Goal: Task Accomplishment & Management: Manage account settings

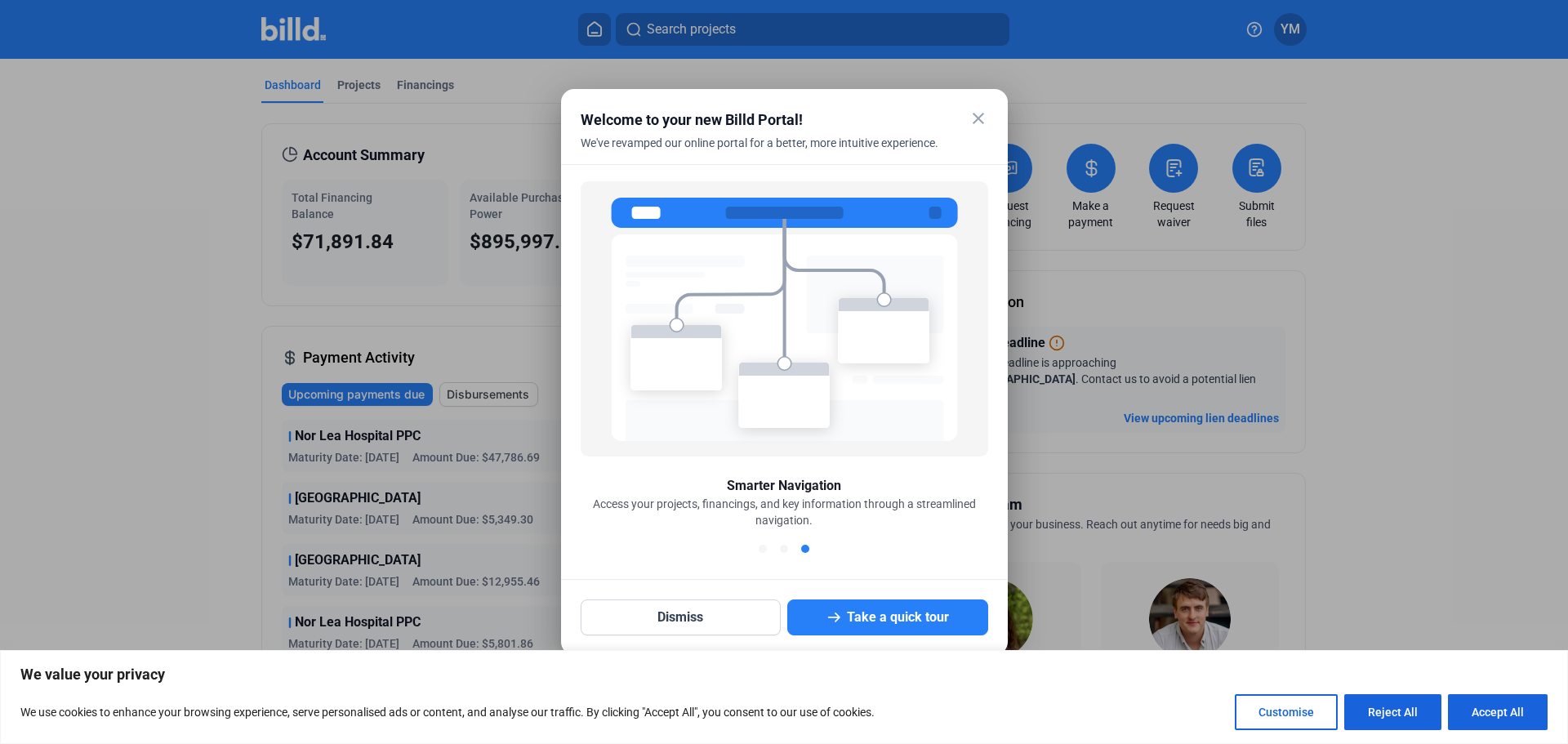
click at [982, 114] on mat-icon "close" at bounding box center [978, 118] width 20 height 20
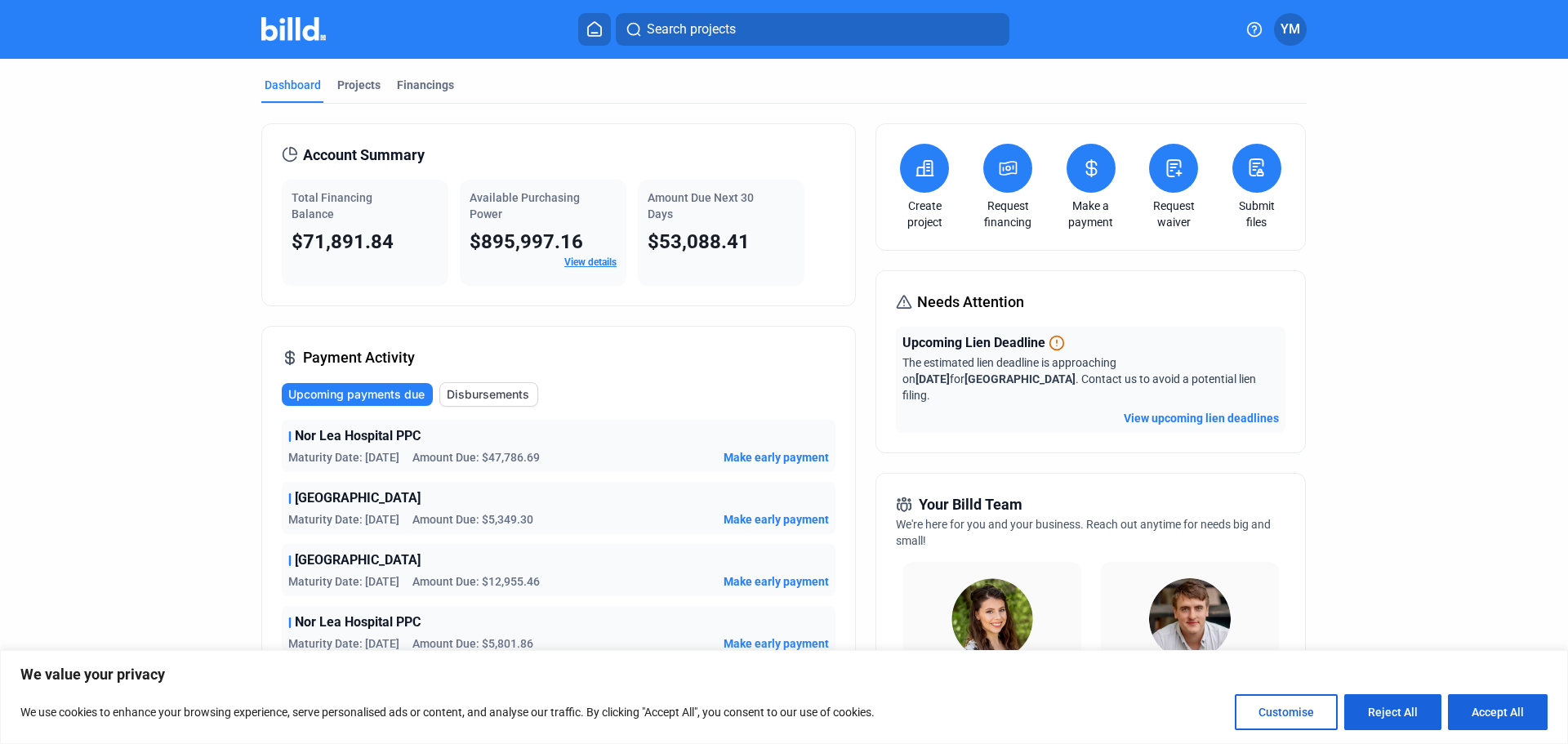
click at [753, 578] on span "Make early payment" at bounding box center [776, 581] width 105 height 17
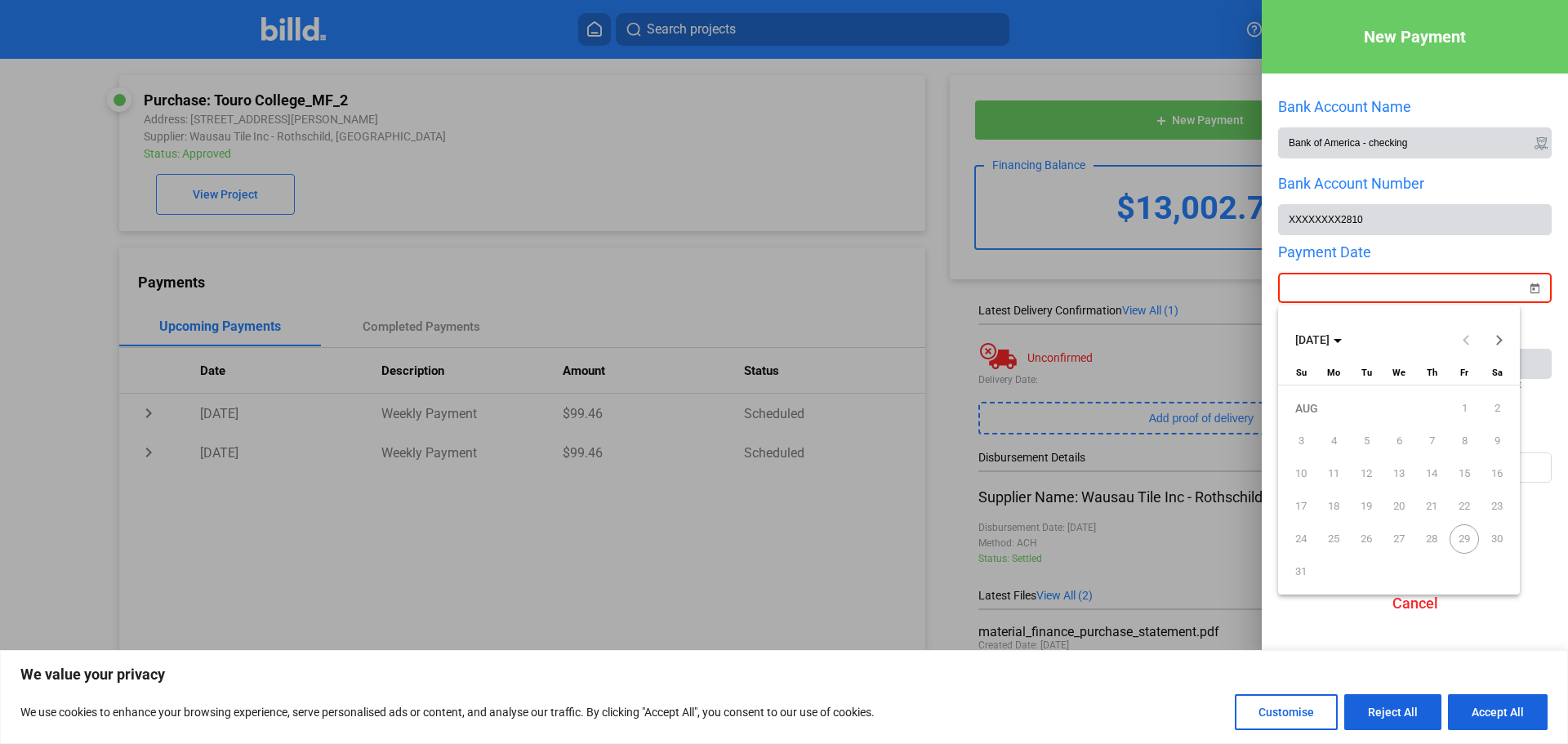
click at [1353, 293] on div "New Payment Bank Account Name Bank of America - checking Bank Account Number XX…" at bounding box center [784, 372] width 1568 height 744
click at [1503, 341] on span "Next month" at bounding box center [1499, 339] width 39 height 39
click at [1364, 435] on span "2" at bounding box center [1366, 442] width 30 height 30
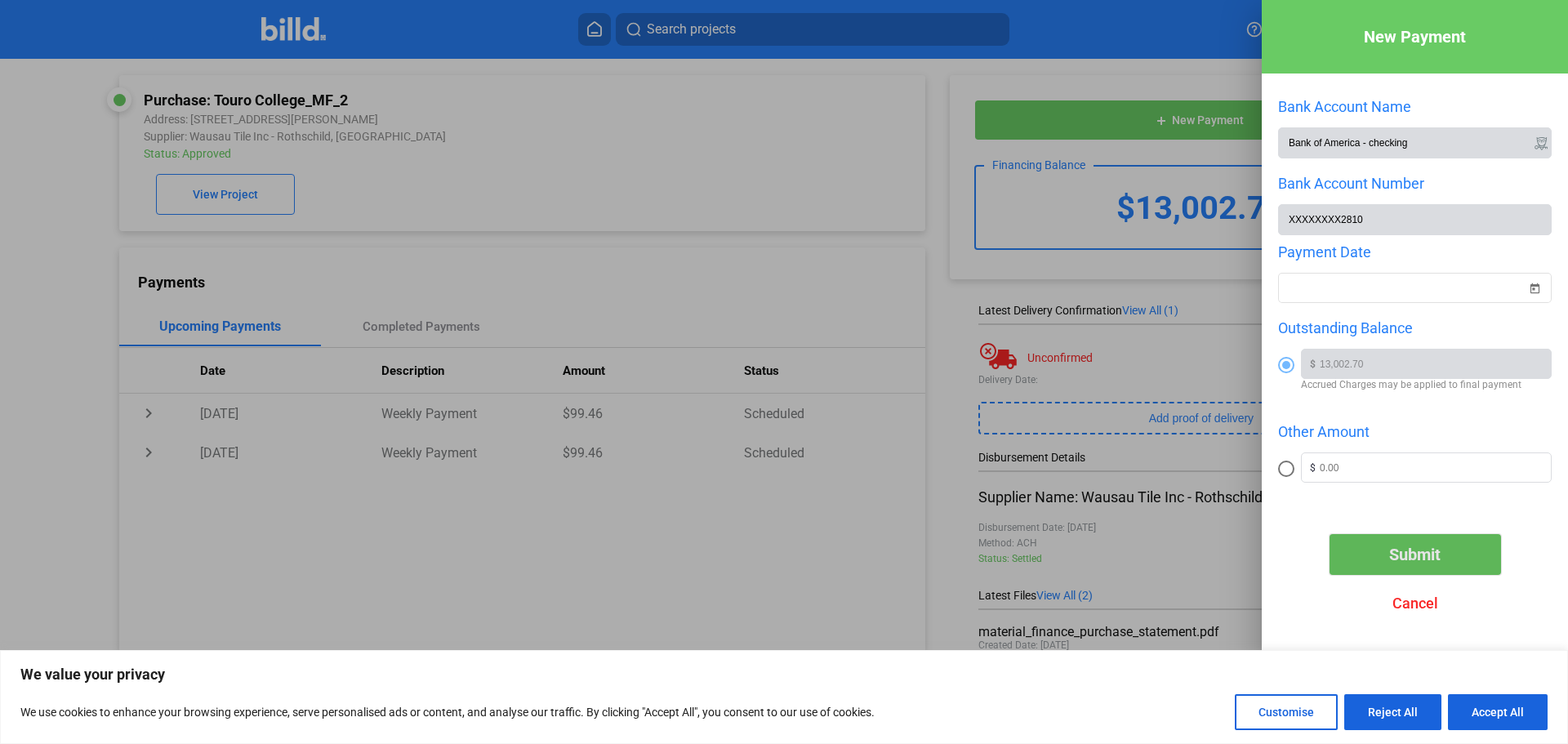
click at [1410, 565] on span "Submit" at bounding box center [1414, 555] width 51 height 20
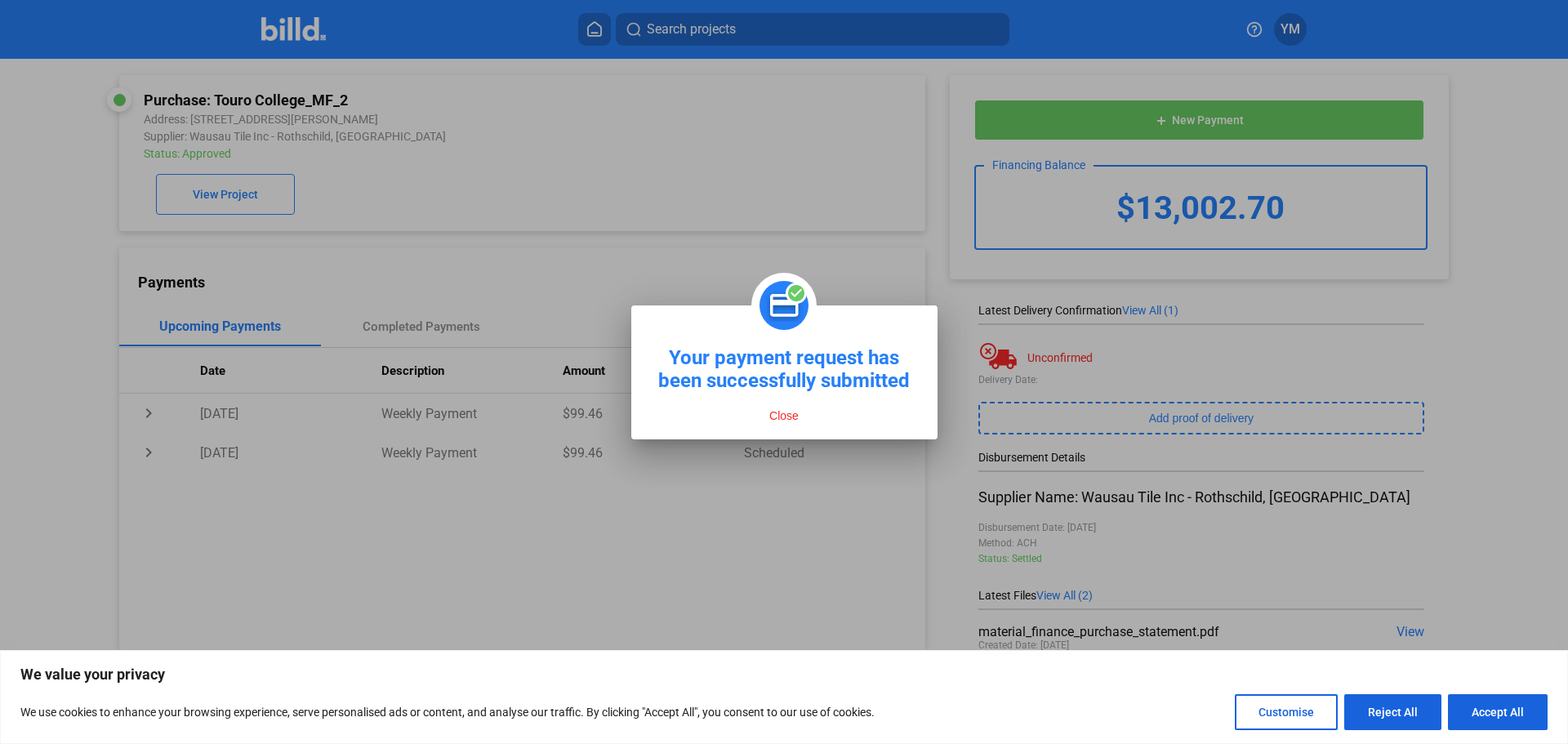
click at [782, 420] on button "Close" at bounding box center [784, 415] width 39 height 15
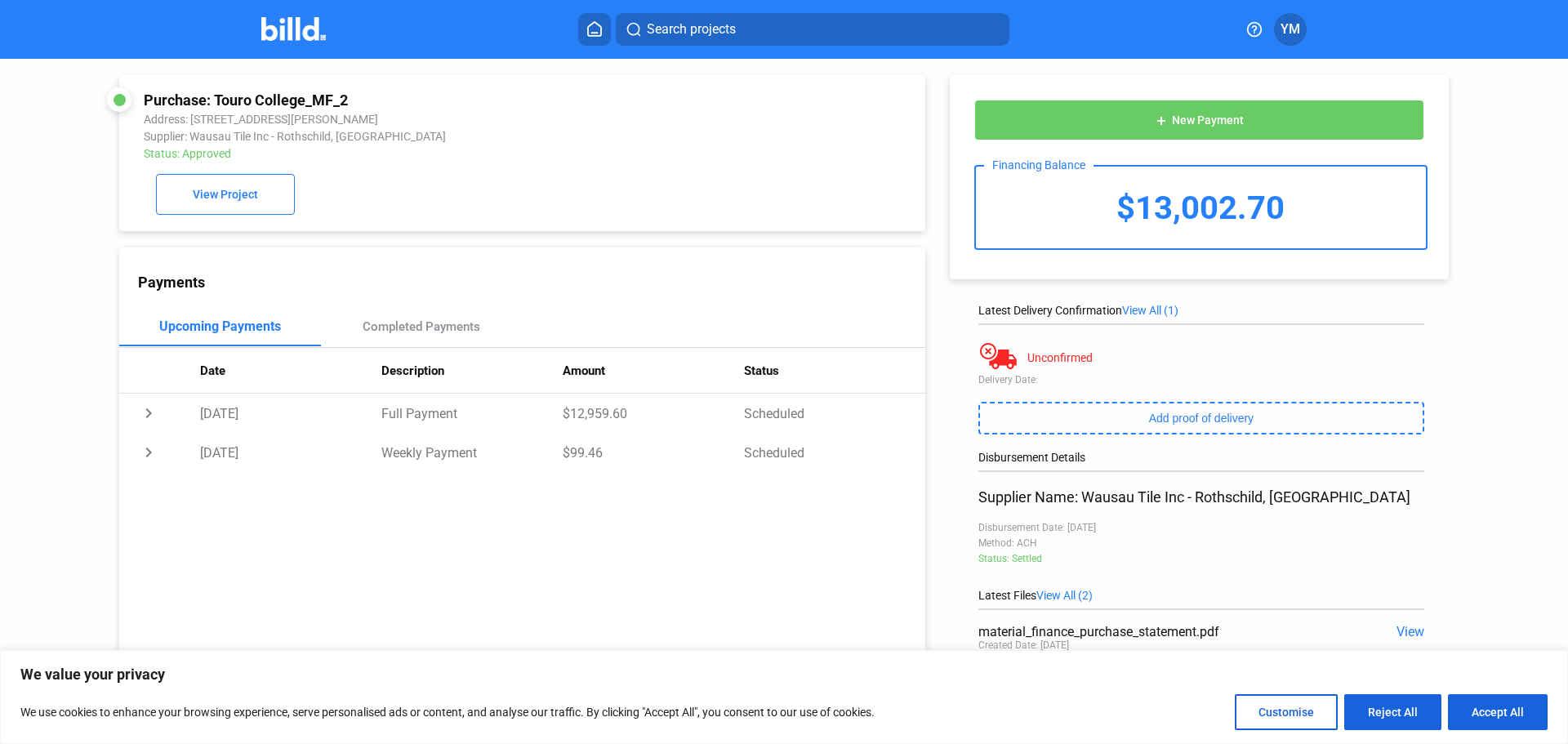
click at [289, 20] on img at bounding box center [294, 29] width 64 height 23
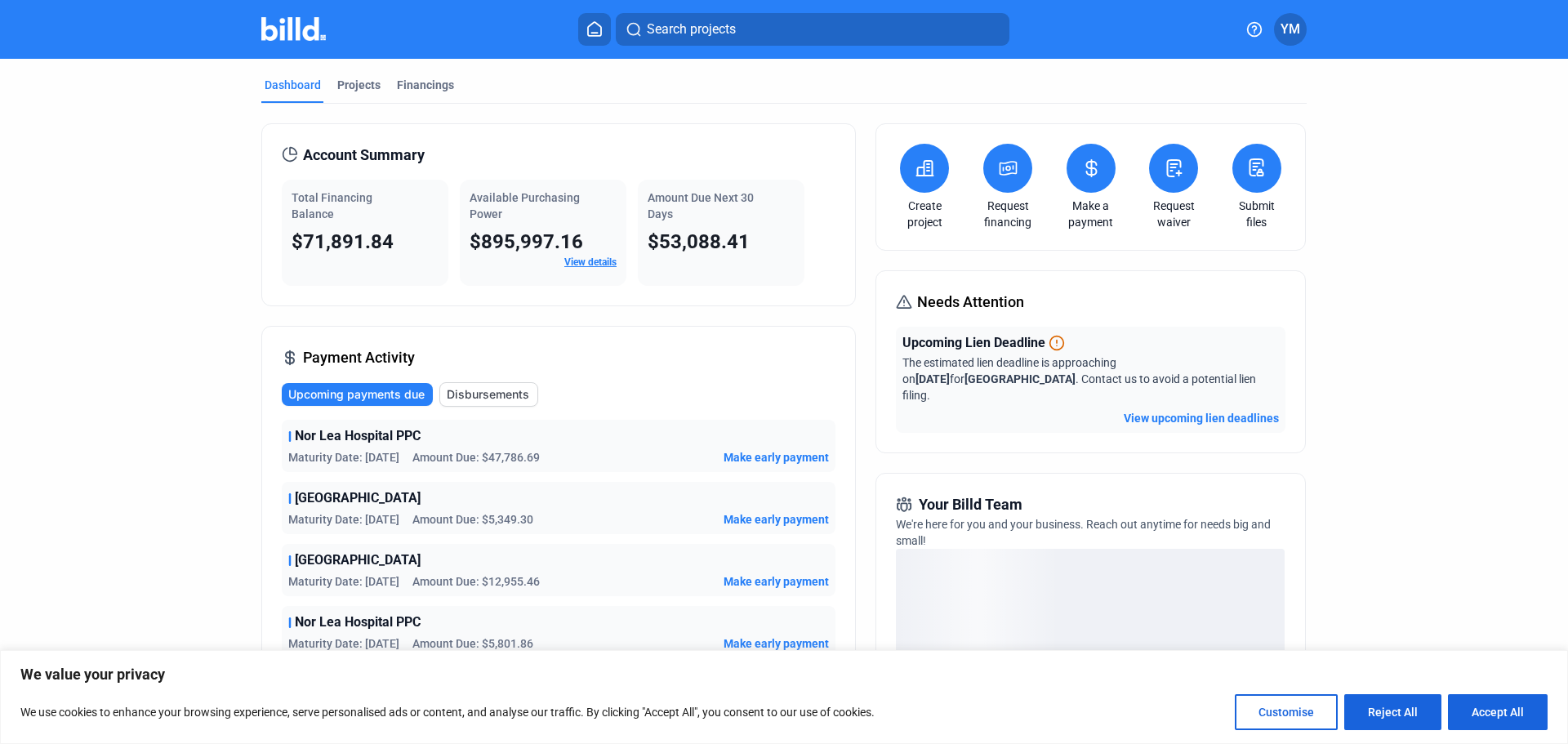
click at [782, 521] on span "Make early payment" at bounding box center [776, 519] width 105 height 17
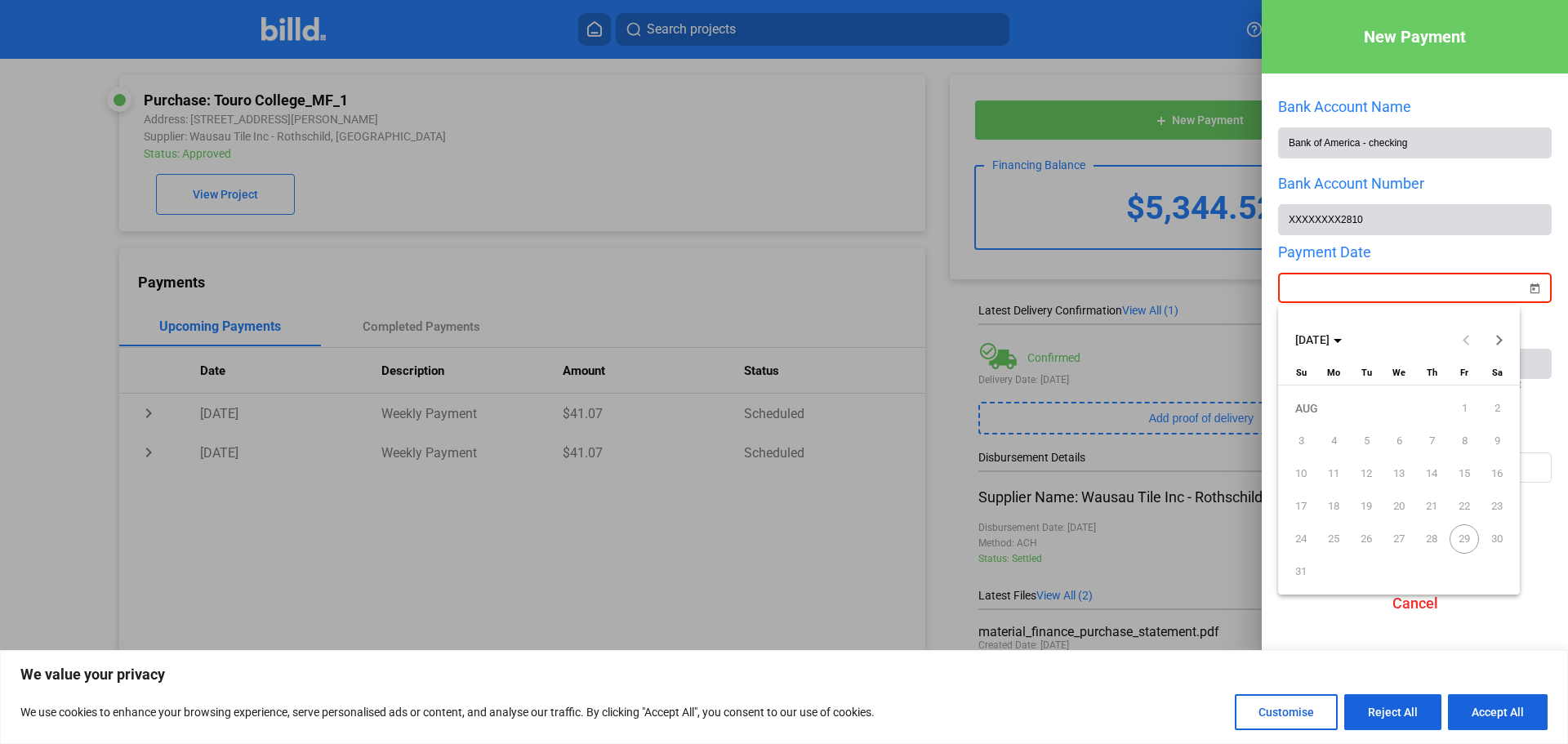
click at [1358, 299] on div "New Payment Bank Account Name Bank of America - checking Bank Account Number XX…" at bounding box center [784, 372] width 1568 height 744
click at [1492, 340] on button "Next month" at bounding box center [1499, 340] width 33 height 33
click at [1371, 443] on span "2" at bounding box center [1366, 442] width 30 height 30
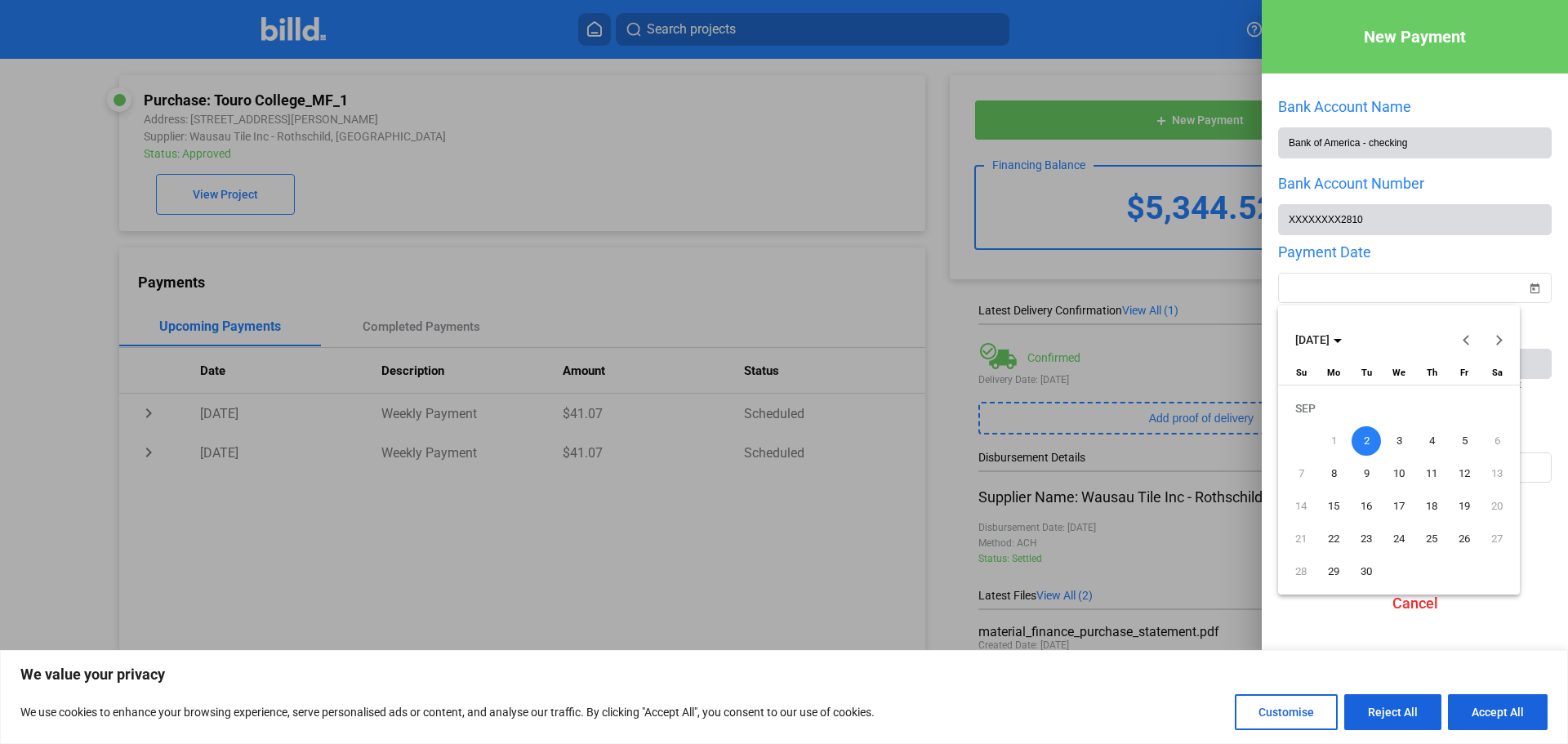
click at [1373, 442] on span "2" at bounding box center [1366, 442] width 30 height 30
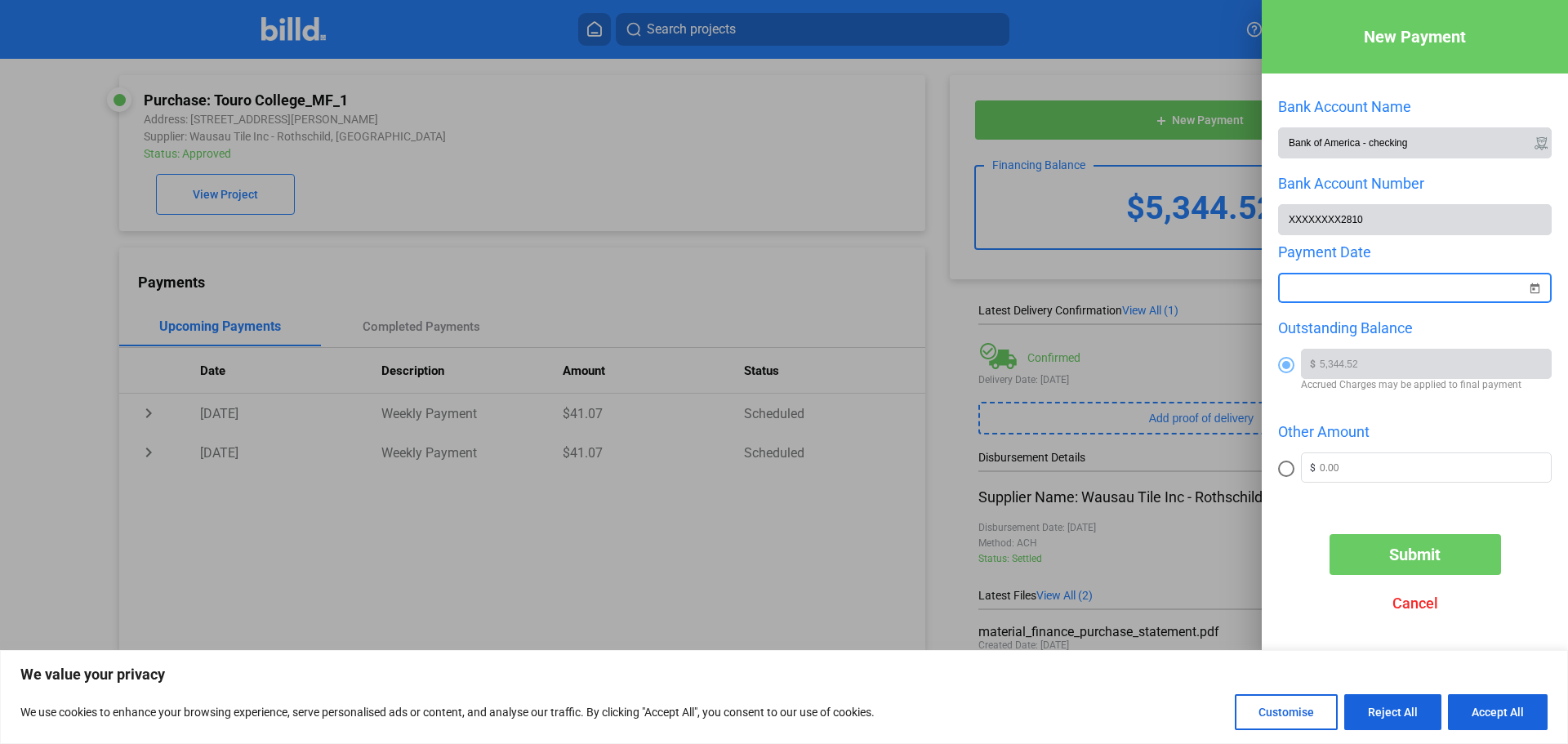
click at [1401, 565] on span "Submit" at bounding box center [1414, 555] width 51 height 20
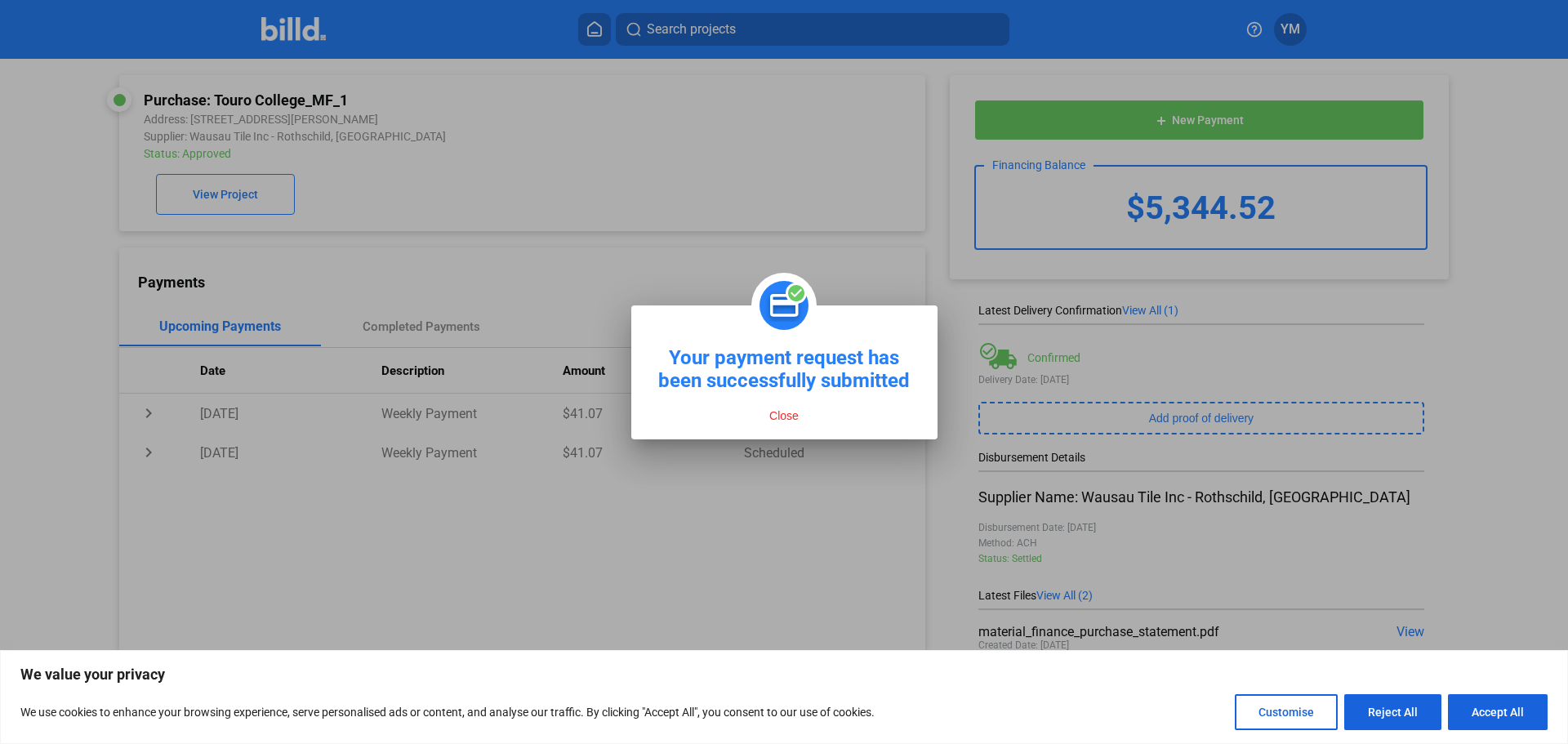
click at [778, 421] on button "Close" at bounding box center [784, 415] width 39 height 15
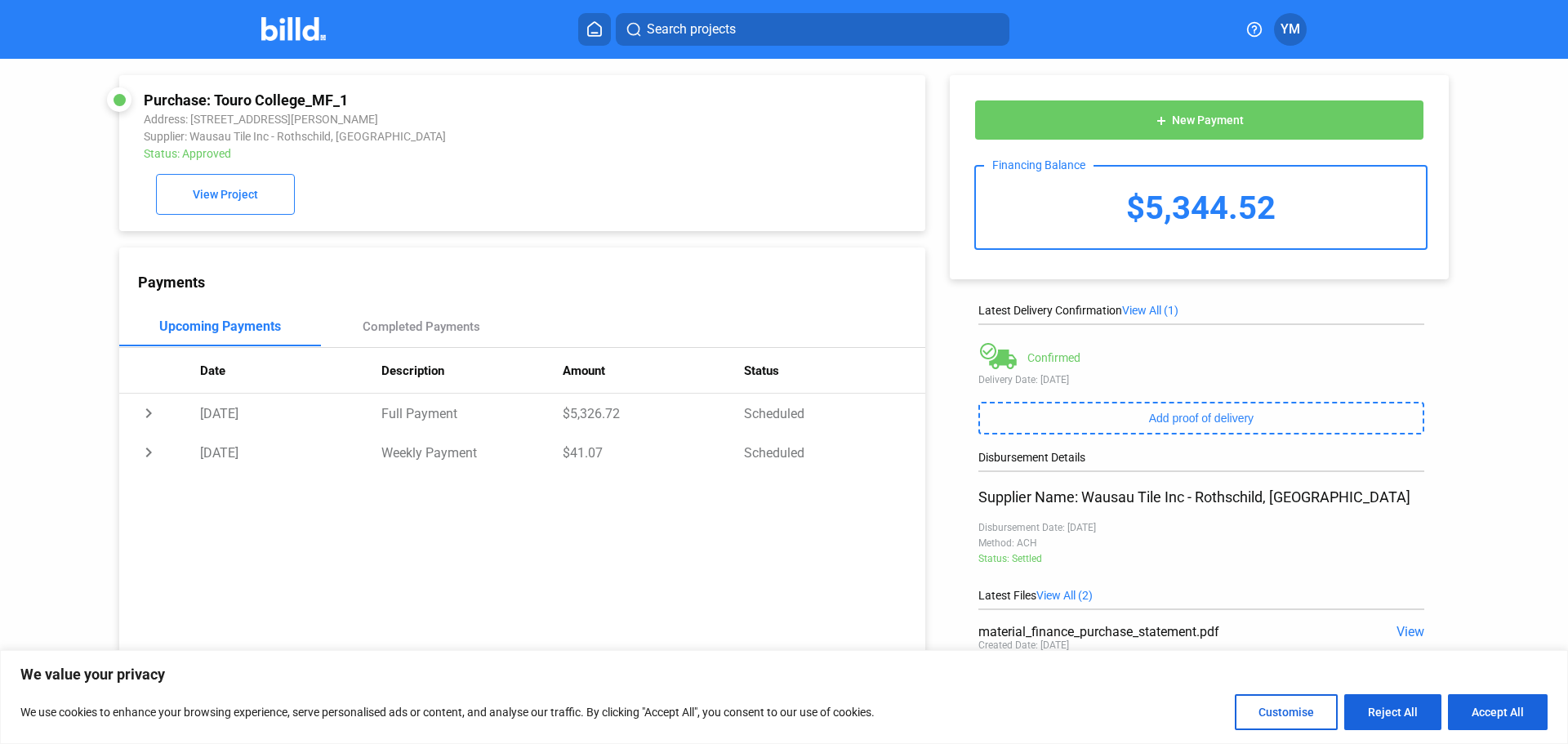
click at [1280, 43] on button "YM" at bounding box center [1290, 30] width 33 height 33
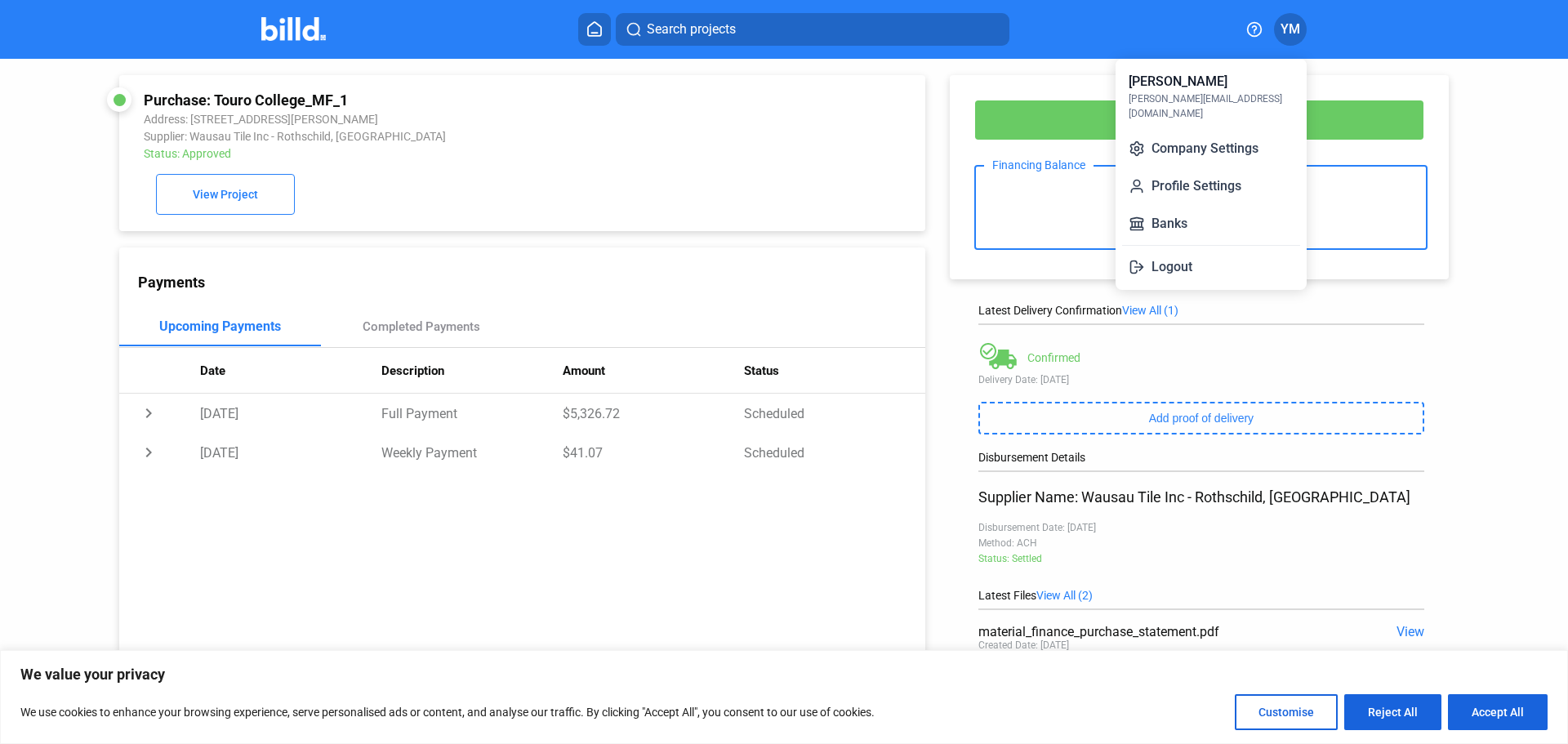
click at [258, 28] on div at bounding box center [784, 372] width 1568 height 744
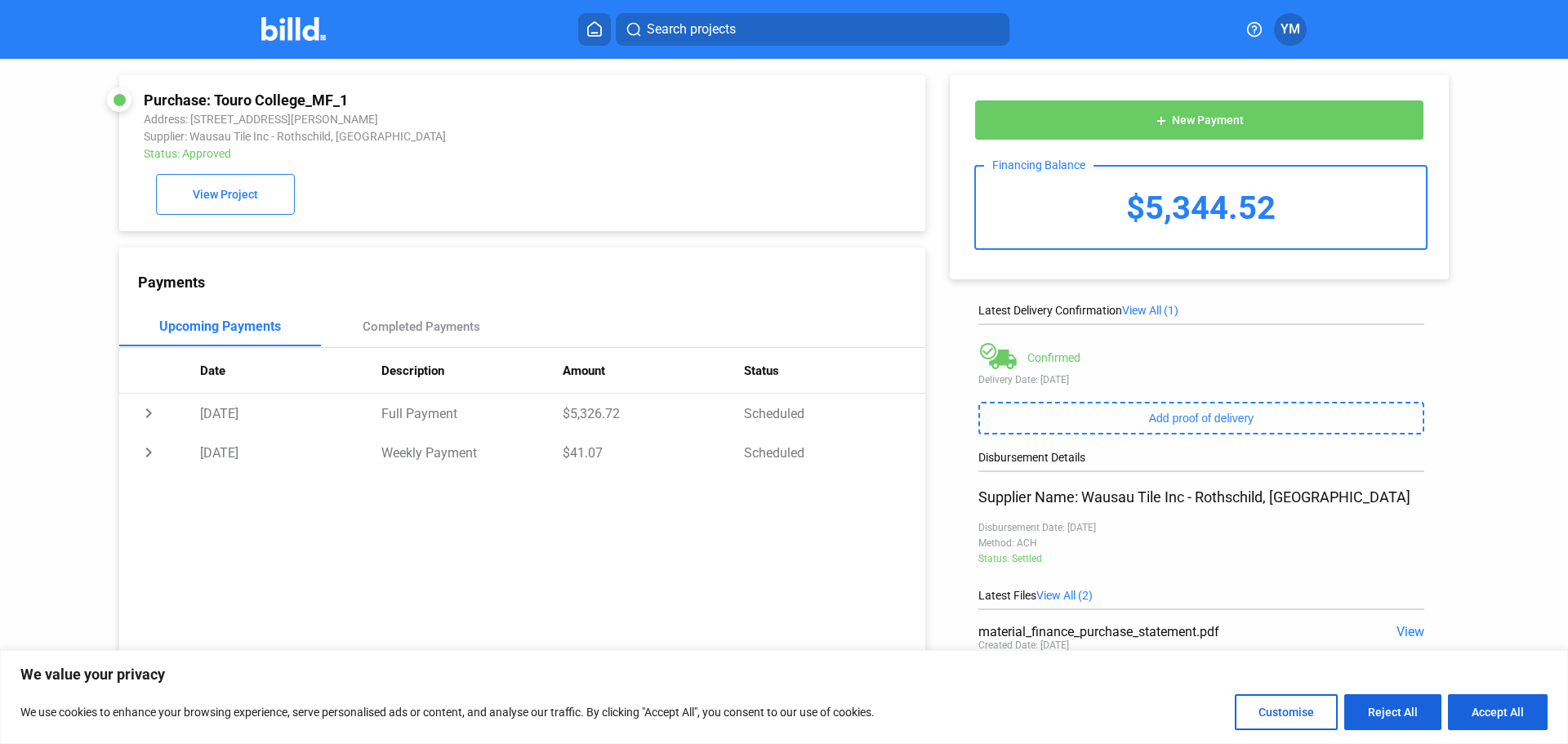
click at [277, 34] on img at bounding box center [294, 29] width 64 height 23
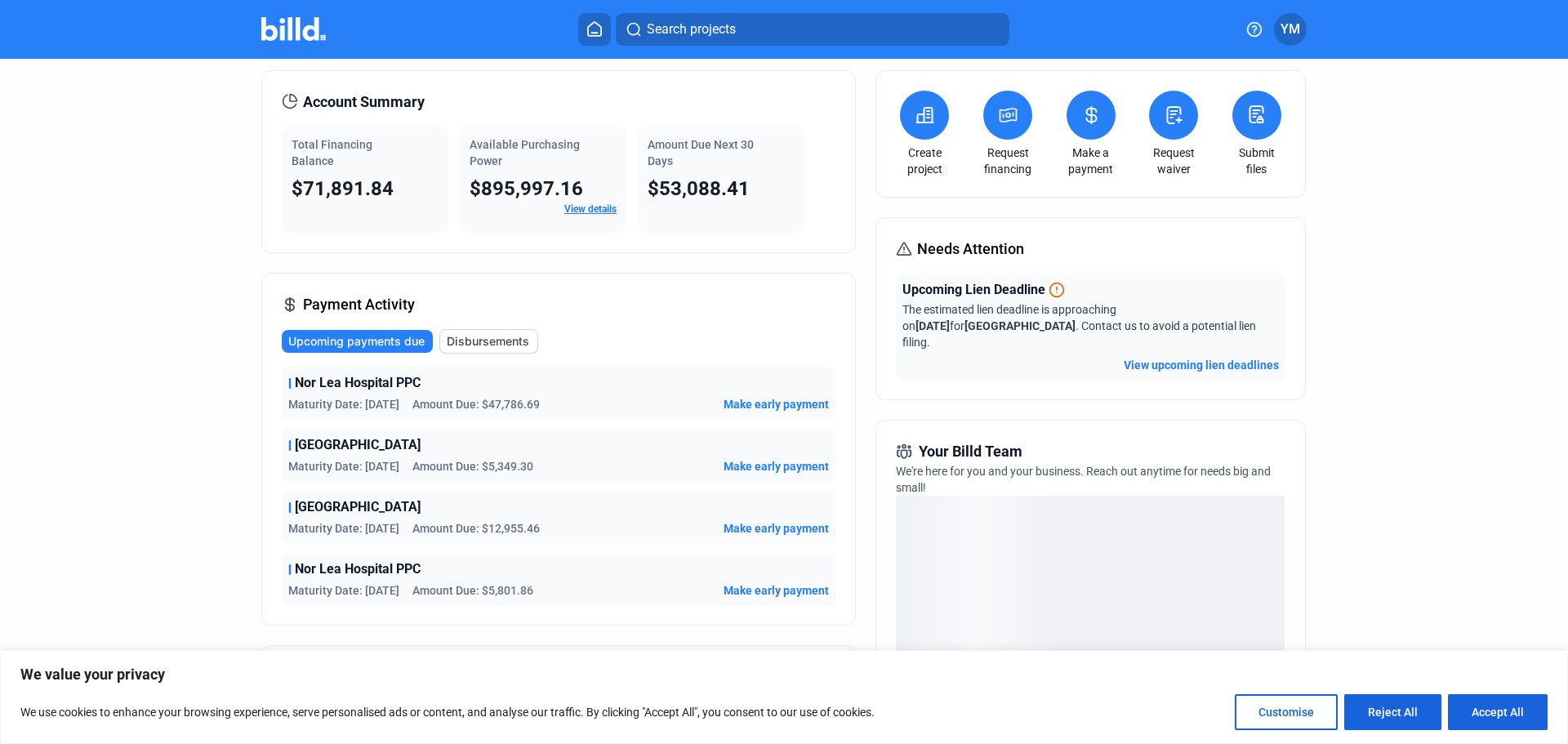
scroll to position [82, 0]
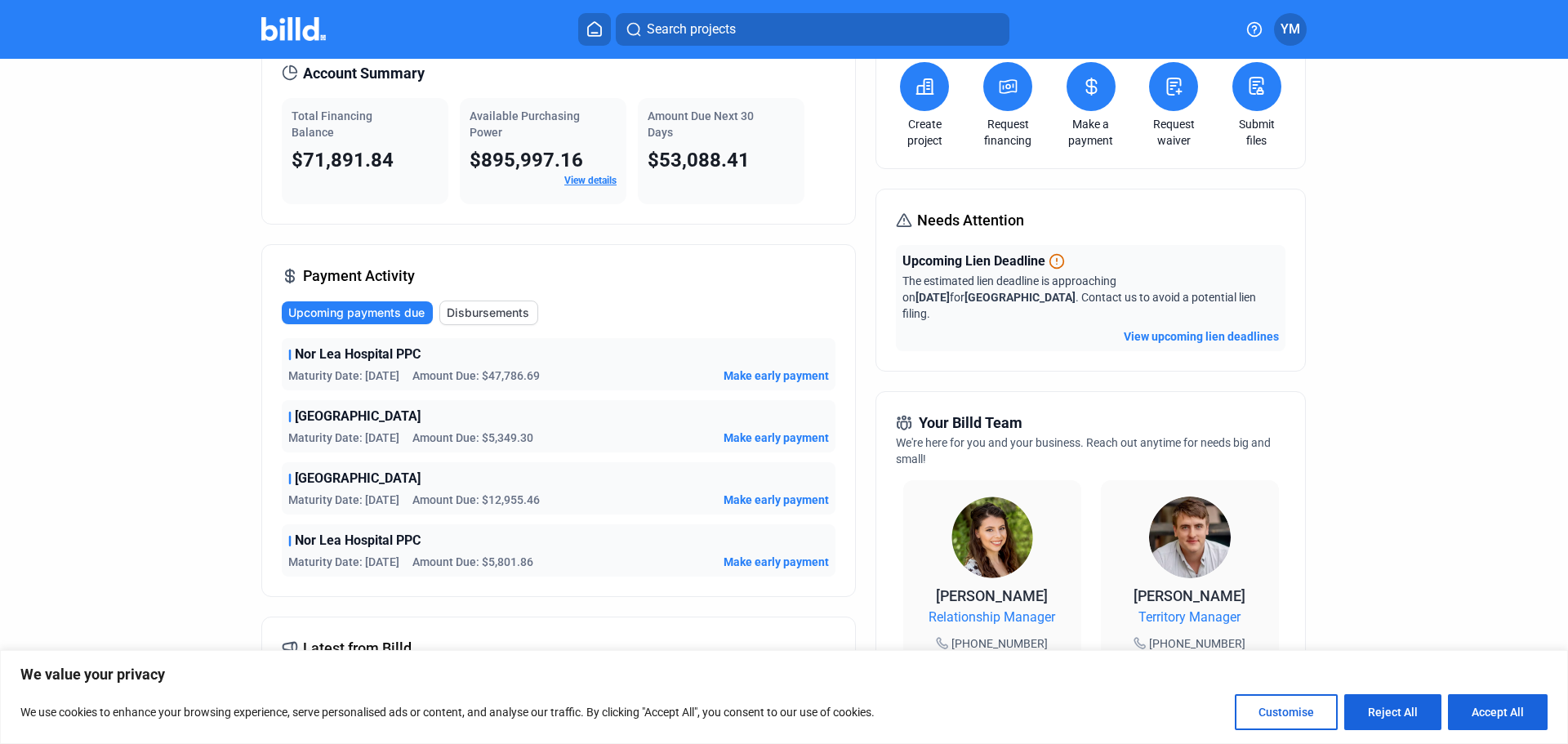
click at [1297, 23] on span "YM" at bounding box center [1290, 30] width 20 height 20
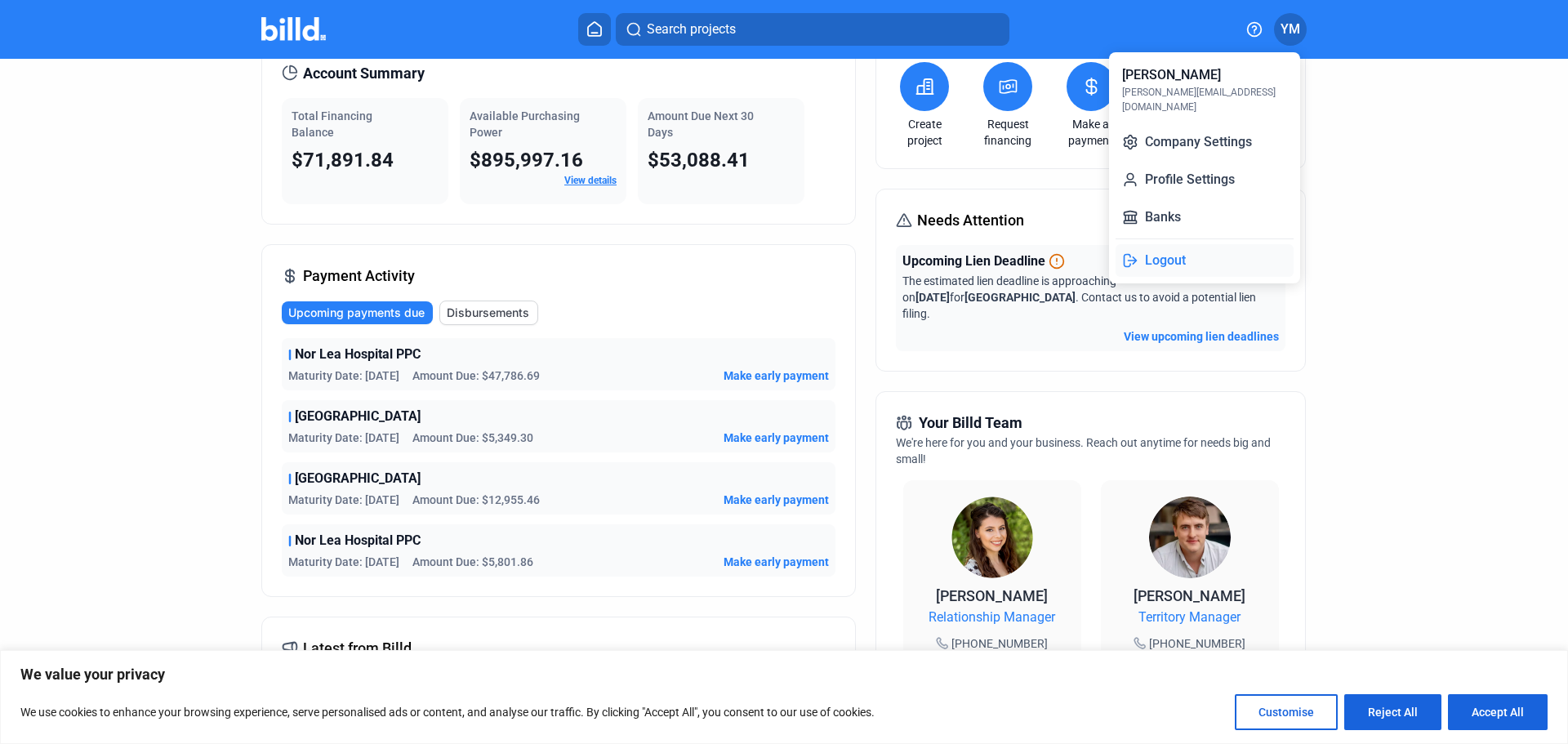
click at [1153, 255] on button "Logout" at bounding box center [1204, 261] width 178 height 33
